Goal: Information Seeking & Learning: Compare options

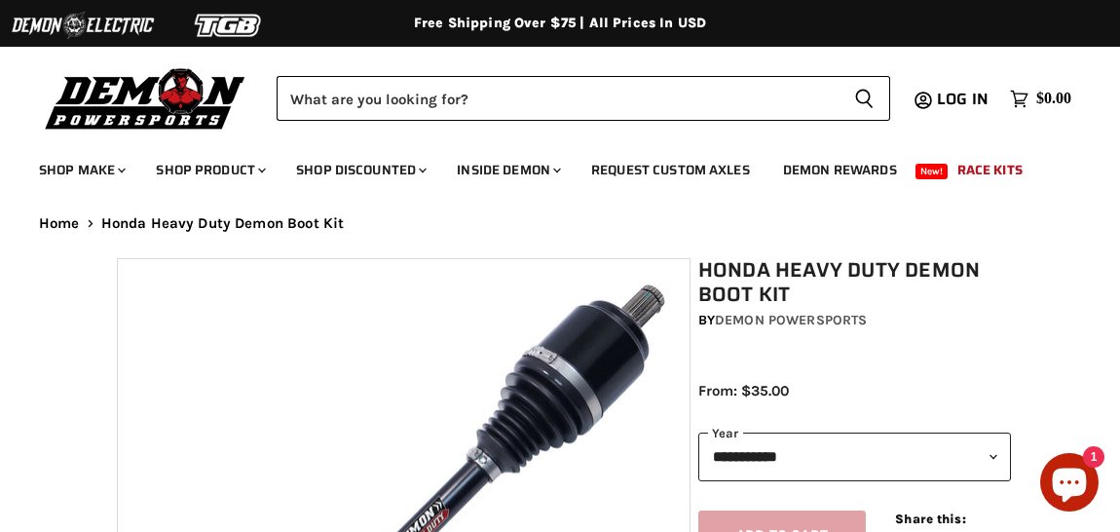
select select "******"
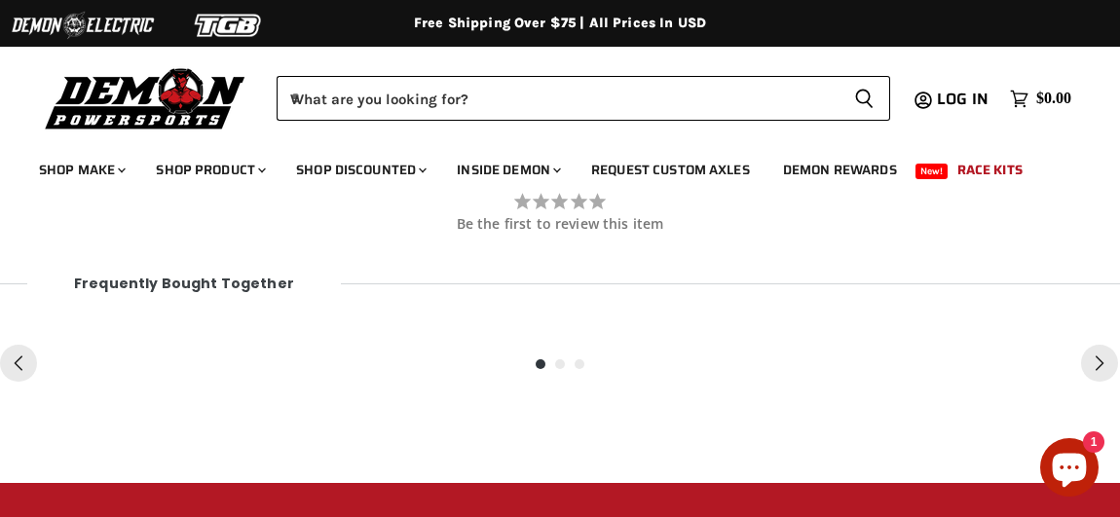
scroll to position [1485, 0]
